Goal: Task Accomplishment & Management: Manage account settings

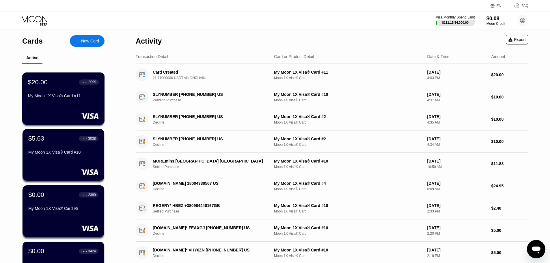
click at [65, 106] on div "$20.00 ● ● ● ● 3099 My Moon 1X Visa® Card #11" at bounding box center [63, 99] width 83 height 52
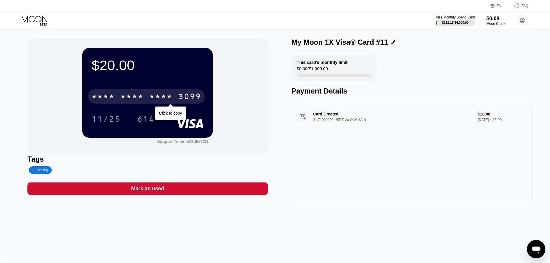
click at [138, 95] on div "* * * *" at bounding box center [131, 97] width 23 height 9
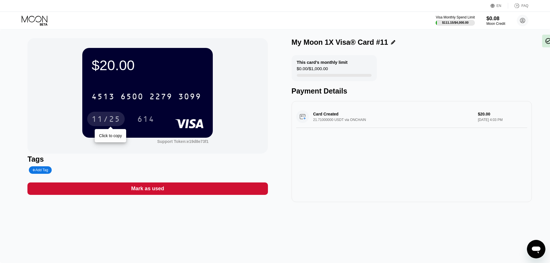
click at [111, 118] on div "11/25" at bounding box center [106, 119] width 29 height 9
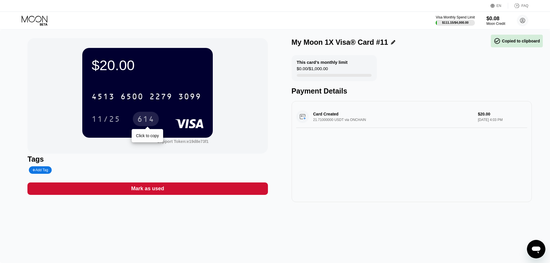
click at [149, 119] on div "614" at bounding box center [145, 119] width 17 height 9
click at [450, 20] on div "$111.15 / $4,000.00" at bounding box center [456, 22] width 40 height 6
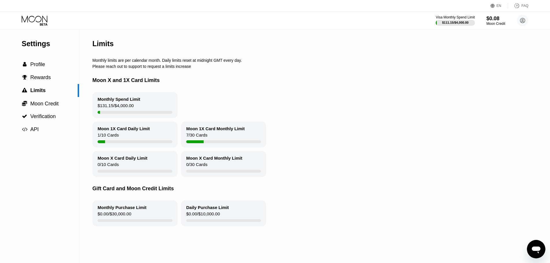
click at [36, 26] on div "Visa Monthly Spend Limit $111.15 / $4,000.00 $0.08 Moon Credit Blue Sky xing.li…" at bounding box center [275, 20] width 550 height 17
click at [35, 22] on icon at bounding box center [35, 21] width 27 height 10
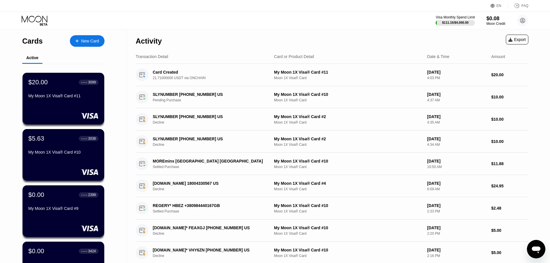
click at [118, 123] on div "Cards New Card Active $20.00 ● ● ● ● 3099 My Moon 1X Visa® Card #11 $5.63 ● ● ●…" at bounding box center [63, 205] width 127 height 352
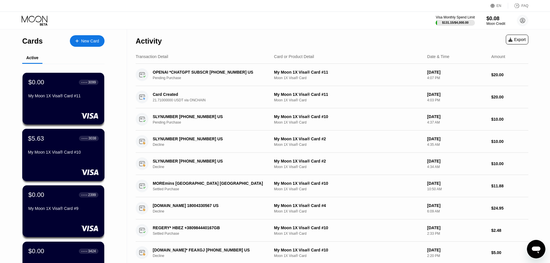
click at [66, 157] on div "My Moon 1X Visa® Card #10" at bounding box center [63, 153] width 71 height 7
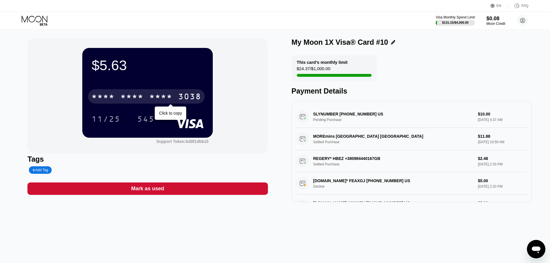
click at [183, 97] on div "3038" at bounding box center [189, 97] width 23 height 9
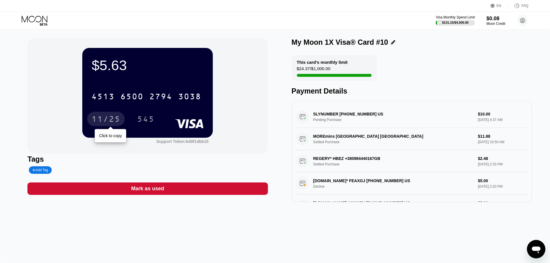
click at [113, 119] on div "11/25" at bounding box center [106, 119] width 29 height 9
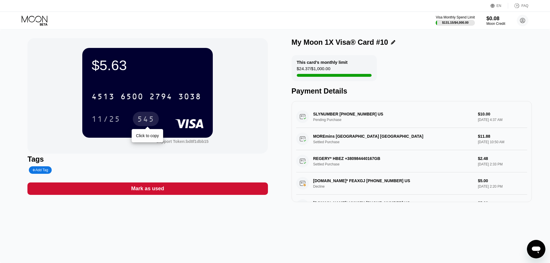
click at [150, 120] on div "545" at bounding box center [145, 119] width 17 height 9
click at [420, 51] on div "My Moon 1X Visa® Card #10 This card’s monthly limit $24.37 / $1,000.00 Payment …" at bounding box center [412, 120] width 240 height 164
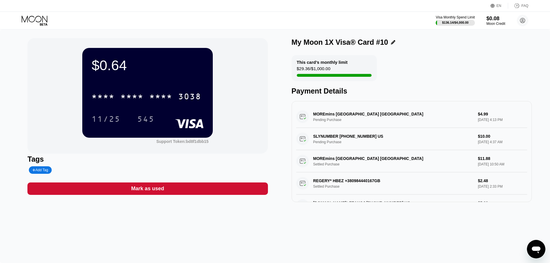
click at [42, 24] on icon at bounding box center [35, 21] width 27 height 10
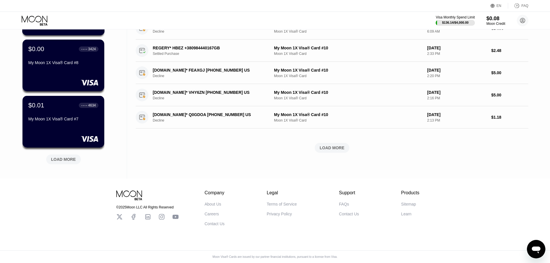
scroll to position [207, 0]
click at [70, 157] on div "LOAD MORE" at bounding box center [63, 159] width 25 height 5
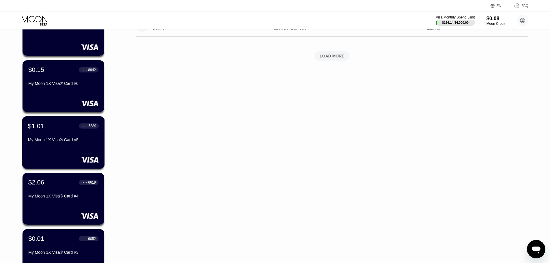
scroll to position [381, 0]
